Goal: Use online tool/utility: Utilize a website feature to perform a specific function

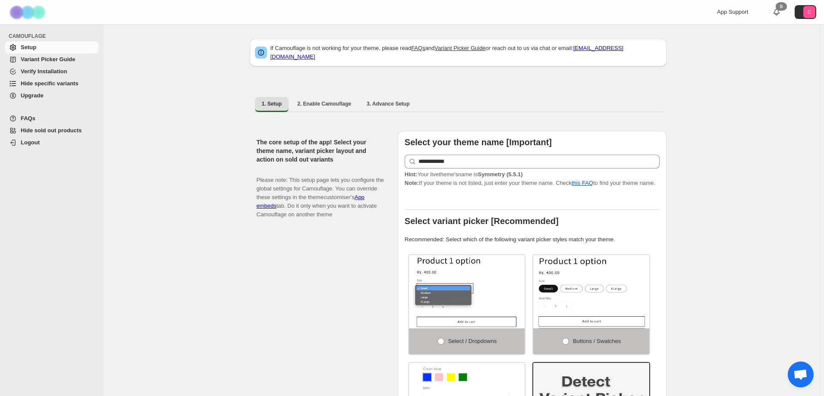
click at [34, 83] on span "Hide specific variants" at bounding box center [50, 83] width 58 height 6
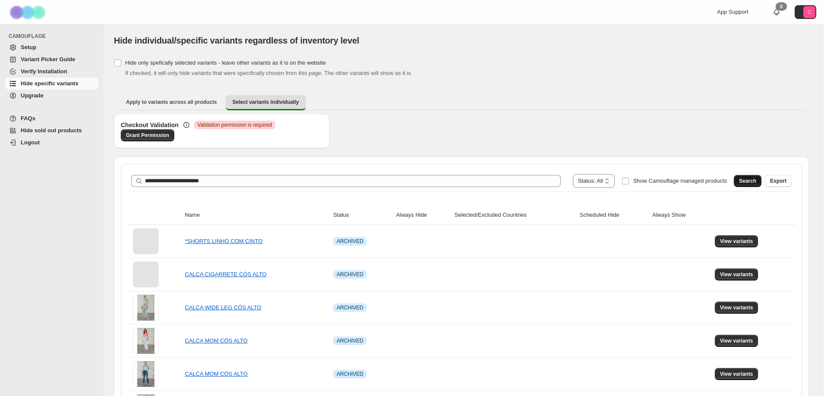
type input "**********"
click at [748, 181] on span "Search" at bounding box center [747, 181] width 17 height 7
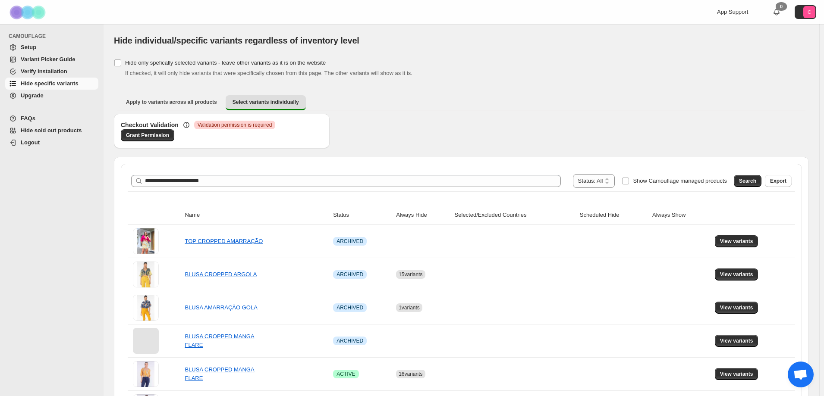
click at [348, 215] on th "Status" at bounding box center [361, 215] width 63 height 19
click at [338, 218] on th "Status" at bounding box center [361, 215] width 63 height 19
click at [348, 218] on th "Status" at bounding box center [361, 215] width 63 height 19
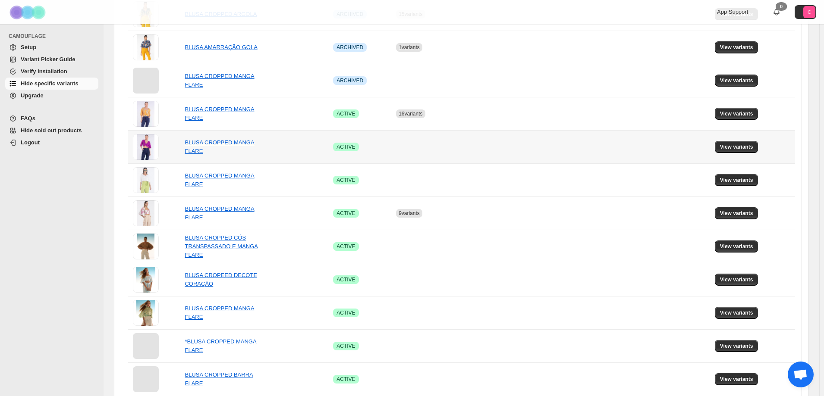
scroll to position [300, 0]
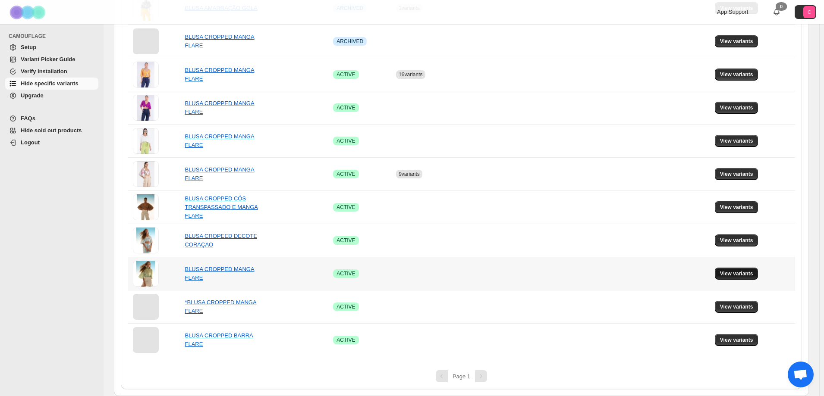
click at [729, 274] on span "View variants" at bounding box center [736, 274] width 33 height 7
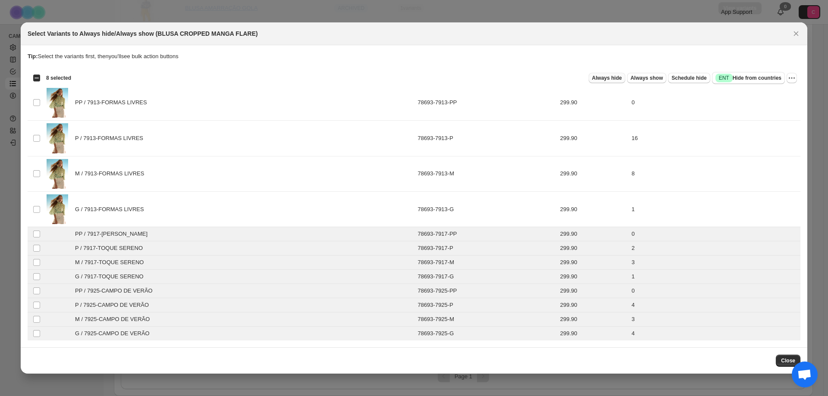
click at [610, 79] on span "Always hide" at bounding box center [607, 78] width 30 height 7
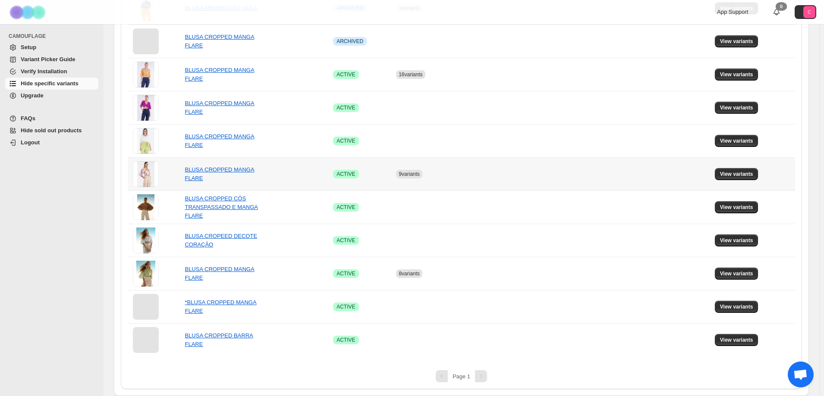
scroll to position [0, 0]
